Goal: Task Accomplishment & Management: Use online tool/utility

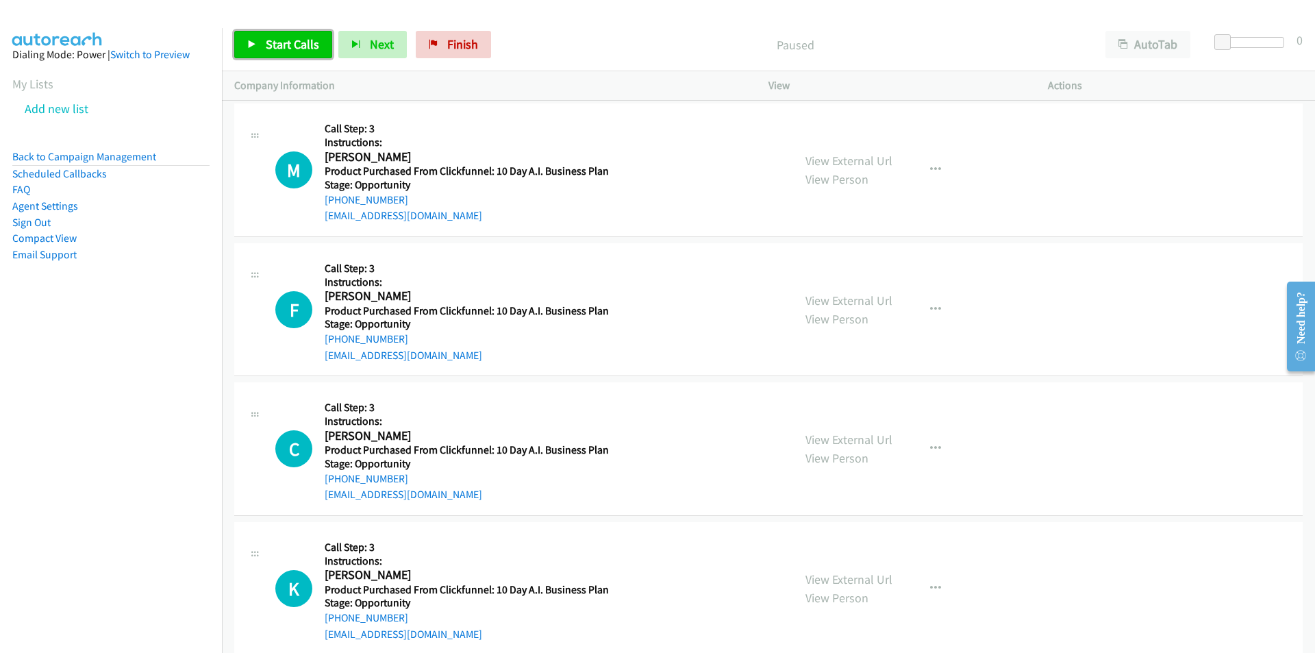
click at [282, 56] on link "Start Calls" at bounding box center [283, 44] width 98 height 27
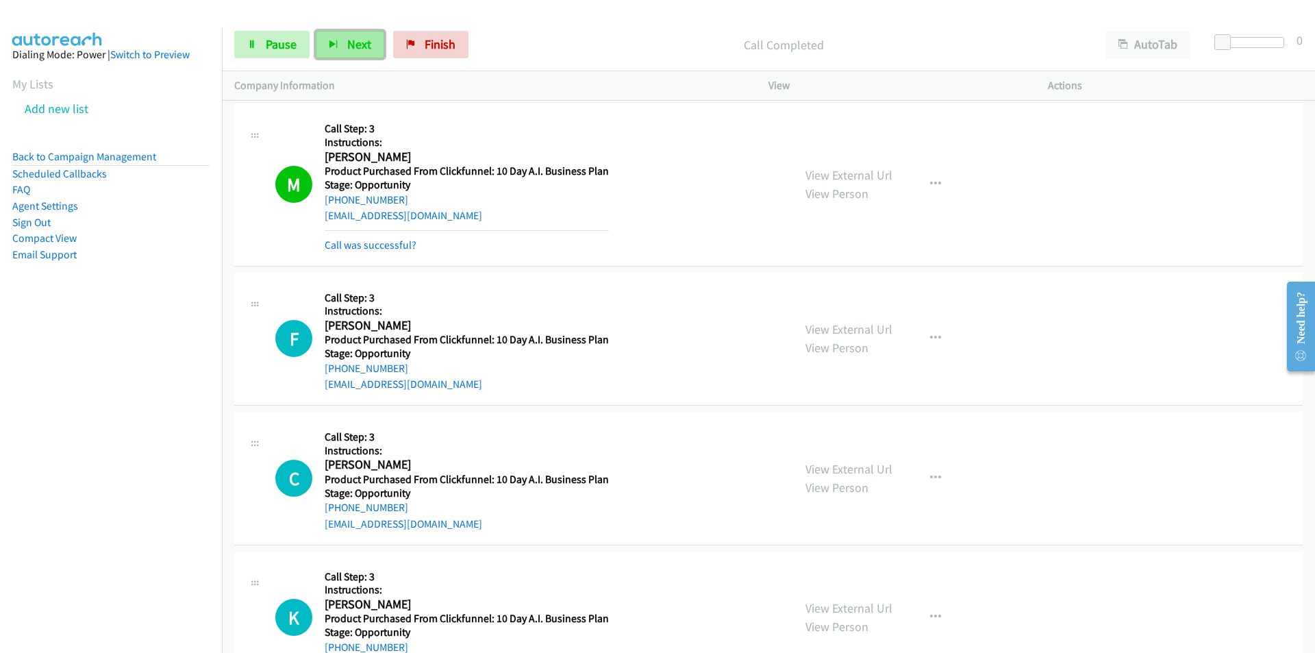
click at [360, 49] on span "Next" at bounding box center [359, 44] width 24 height 16
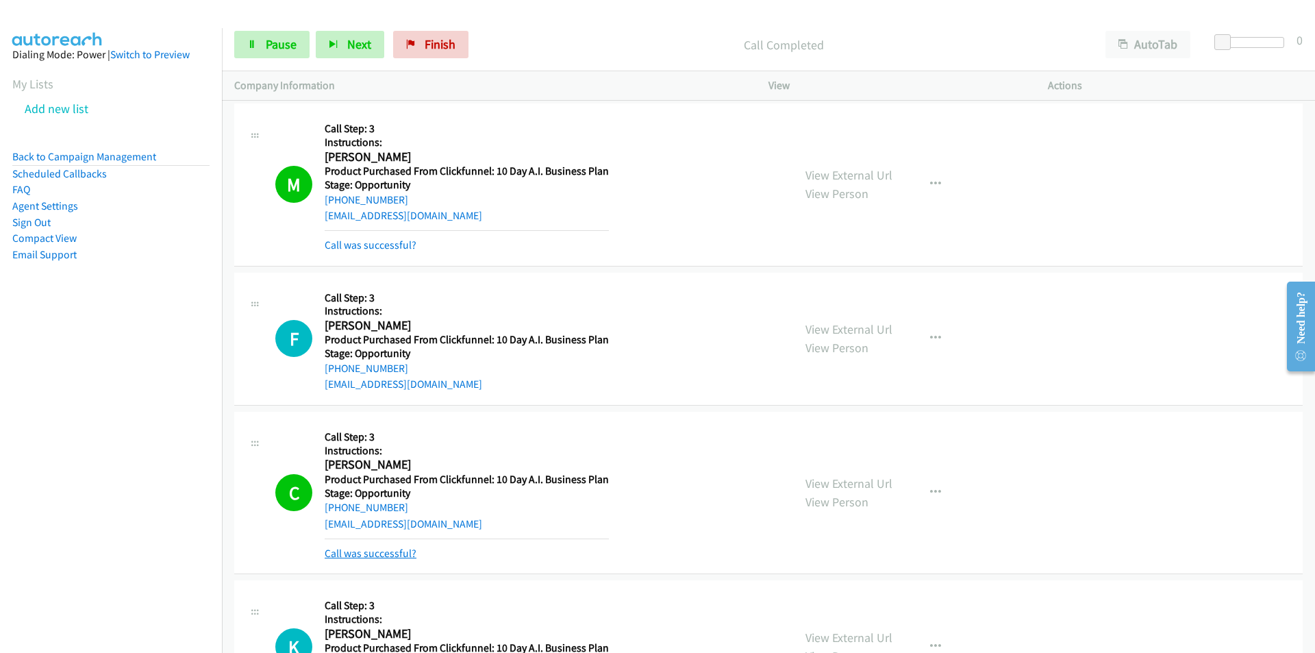
click at [364, 552] on link "Call was successful?" at bounding box center [371, 553] width 92 height 13
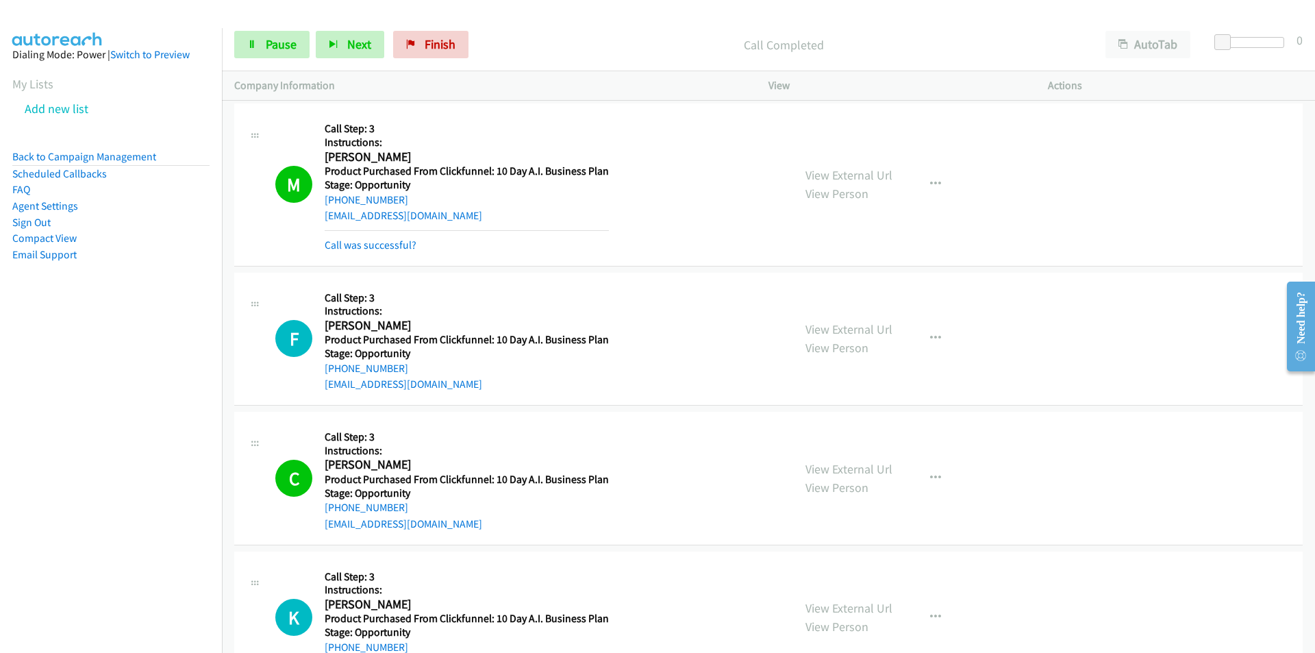
click at [481, 526] on div "[EMAIL_ADDRESS][DOMAIN_NAME]" at bounding box center [467, 524] width 284 height 16
click at [316, 529] on div "C Callback Scheduled Call Step: 3 Instructions: [PERSON_NAME] America/New_York …" at bounding box center [527, 478] width 505 height 108
copy link "[EMAIL_ADDRESS][DOMAIN_NAME]"
click at [339, 45] on button "Next" at bounding box center [350, 44] width 68 height 27
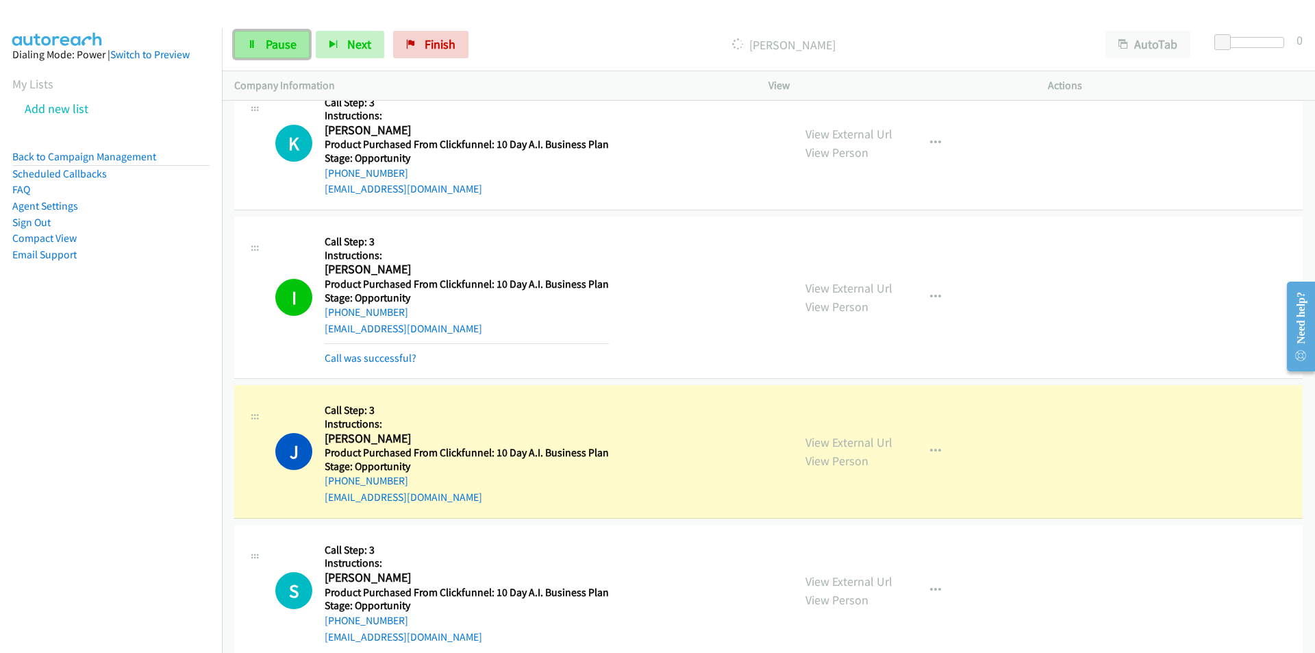
click at [270, 45] on span "Pause" at bounding box center [281, 44] width 31 height 16
